Goal: Check status: Check status

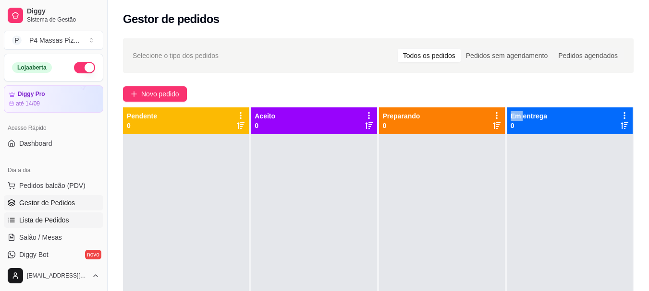
click at [48, 220] on span "Lista de Pedidos" at bounding box center [44, 221] width 50 height 10
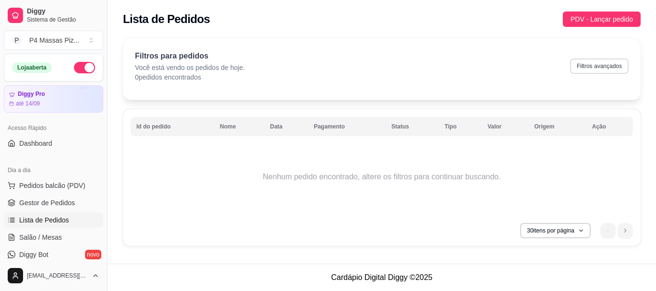
click at [600, 66] on button "Filtros avançados" at bounding box center [599, 66] width 59 height 15
select select "0"
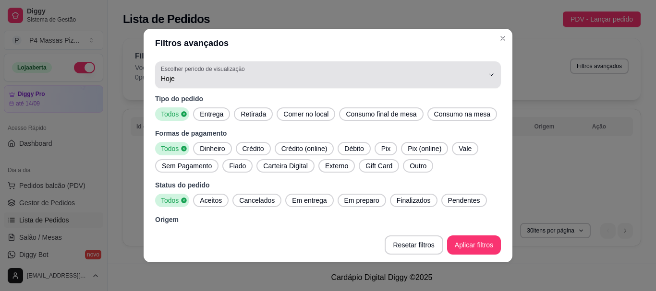
click at [418, 75] on span "Hoje" at bounding box center [322, 79] width 323 height 10
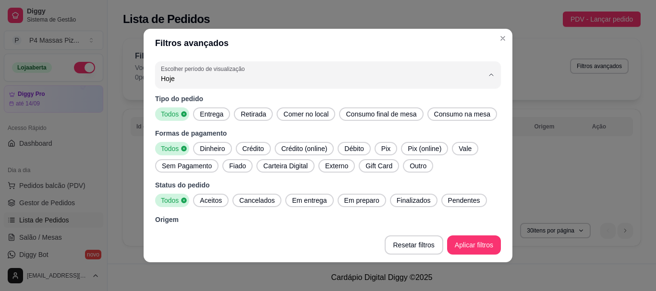
click at [183, 181] on span "45 dias" at bounding box center [316, 180] width 301 height 9
type input "45"
select select "45"
click at [455, 37] on div "Filtros para pedidos Você está vendo os pedidos em um período de 45 [PERSON_NAM…" at bounding box center [382, 145] width 548 height 225
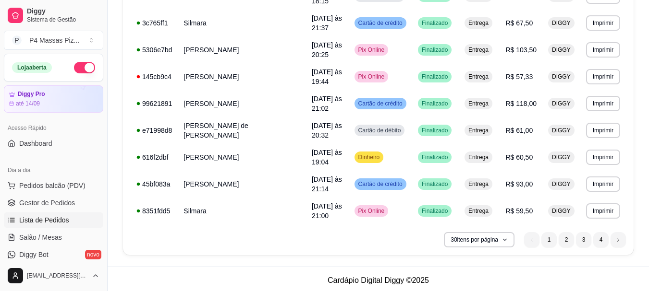
scroll to position [723, 0]
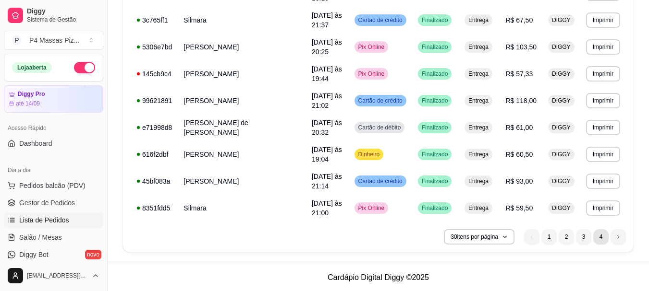
click at [597, 235] on li "4" at bounding box center [600, 236] width 15 height 15
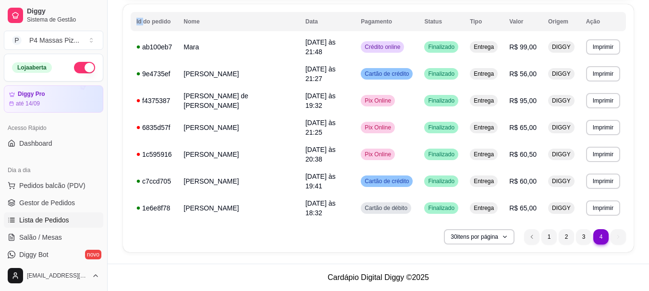
scroll to position [78, 0]
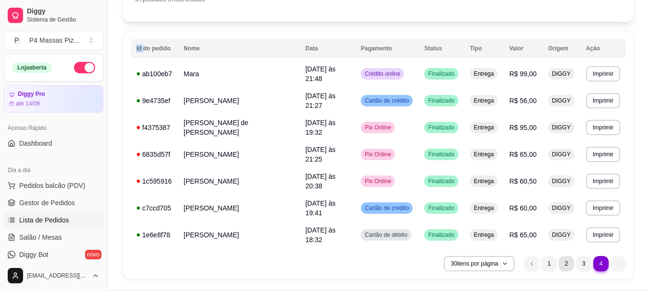
click at [563, 256] on li "2" at bounding box center [565, 263] width 15 height 15
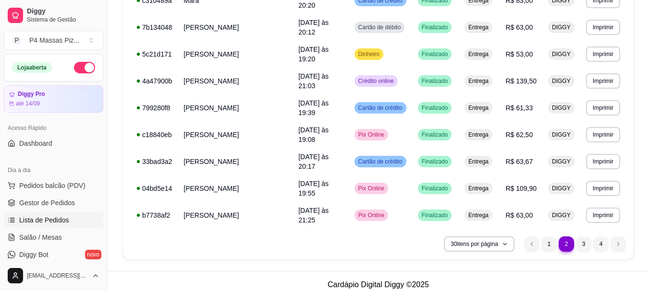
scroll to position [723, 0]
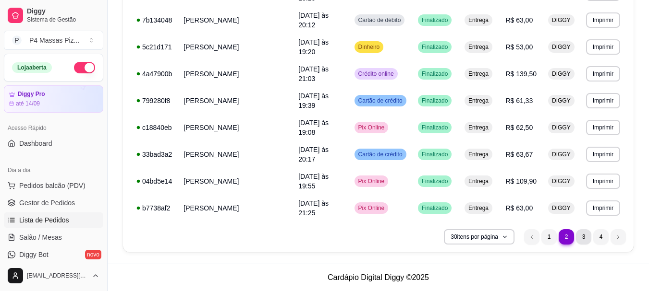
click at [580, 238] on li "3" at bounding box center [583, 236] width 15 height 15
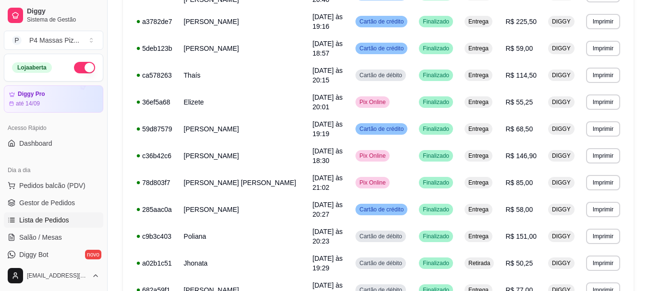
scroll to position [670, 0]
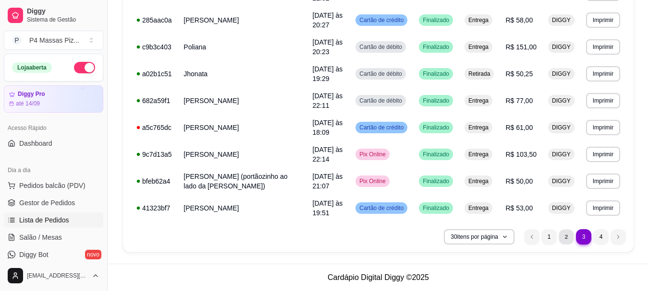
click at [561, 239] on li "2" at bounding box center [565, 236] width 15 height 15
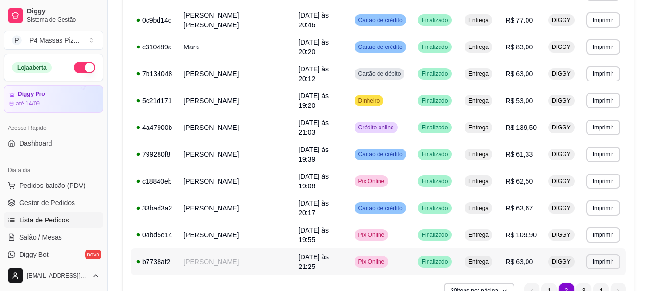
scroll to position [718, 0]
